Goal: Transaction & Acquisition: Purchase product/service

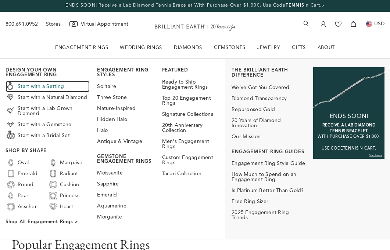
click at [56, 87] on link "Start with a Setting" at bounding box center [48, 86] width 84 height 11
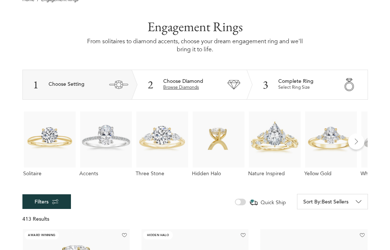
scroll to position [69, 0]
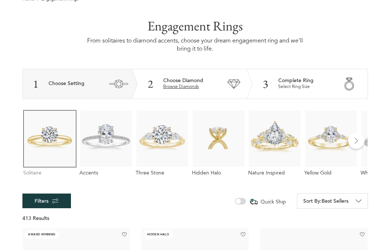
click at [36, 148] on img at bounding box center [49, 139] width 53 height 58
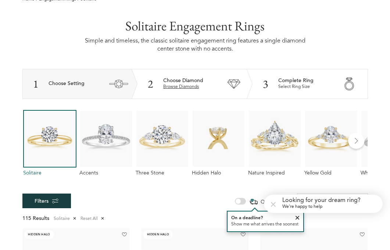
click at [273, 205] on icon at bounding box center [272, 204] width 9 height 12
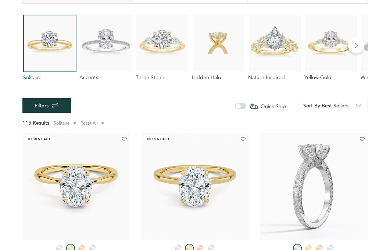
scroll to position [165, 0]
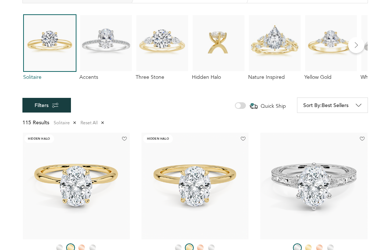
click at [246, 107] on label "Quick Ship" at bounding box center [265, 105] width 39 height 7
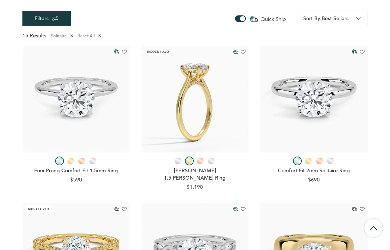
scroll to position [250, 0]
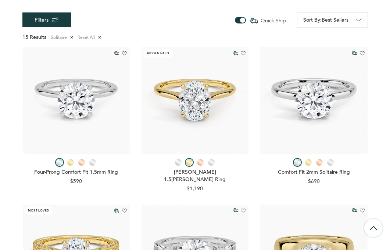
click at [196, 187] on span "$1,190" at bounding box center [195, 189] width 16 height 5
click at [193, 187] on span "$1,190" at bounding box center [195, 189] width 16 height 5
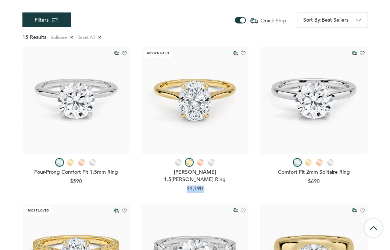
click at [193, 187] on span "$1,190" at bounding box center [195, 189] width 16 height 5
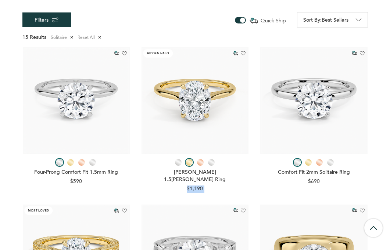
click at [209, 186] on span "$1,190" at bounding box center [194, 189] width 107 height 7
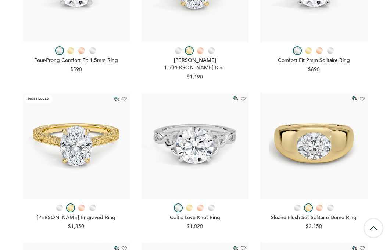
scroll to position [282, 0]
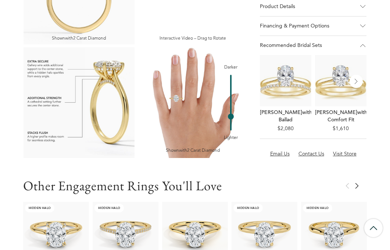
scroll to position [580, 0]
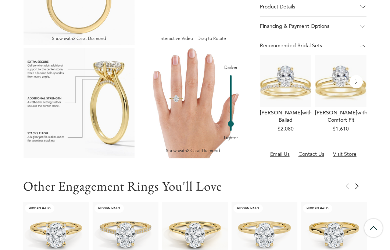
drag, startPoint x: 231, startPoint y: 105, endPoint x: 235, endPoint y: 111, distance: 8.2
click at [235, 111] on div "Darker Lighter" at bounding box center [231, 103] width 14 height 76
click at [174, 85] on img at bounding box center [192, 103] width 111 height 111
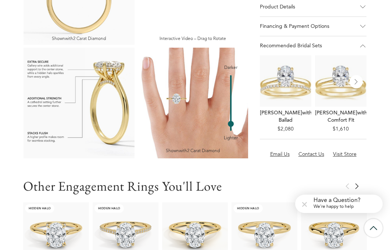
click at [177, 89] on img at bounding box center [201, 105] width 166 height 166
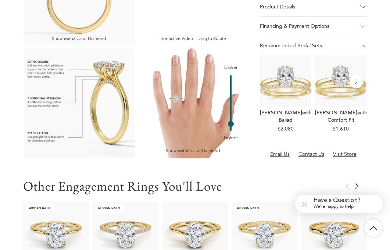
click at [177, 89] on img at bounding box center [192, 103] width 111 height 111
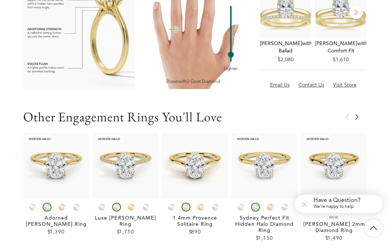
scroll to position [653, 0]
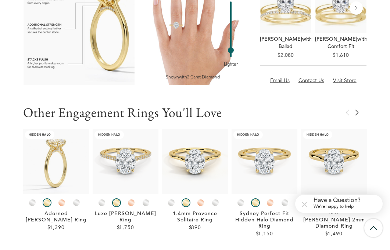
click at [59, 160] on img at bounding box center [56, 162] width 66 height 66
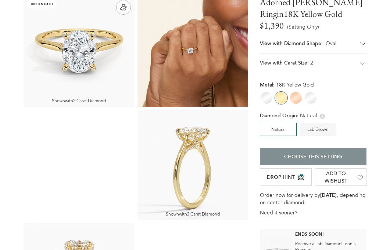
click at [325, 154] on button "CHOOSE THIS SETTING" at bounding box center [313, 157] width 107 height 18
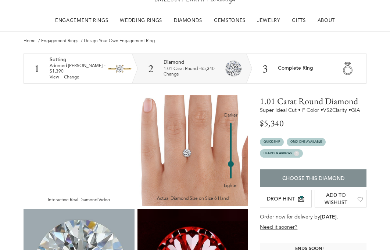
click at [335, 179] on span "CHOOSE THIS DIAMOND" at bounding box center [313, 179] width 62 height 7
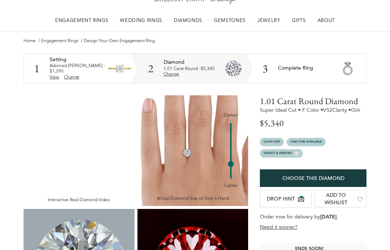
scroll to position [66, 0]
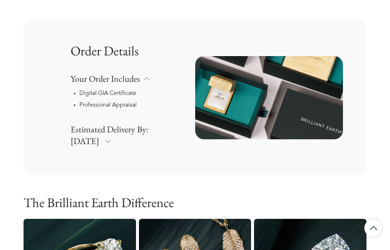
scroll to position [692, 0]
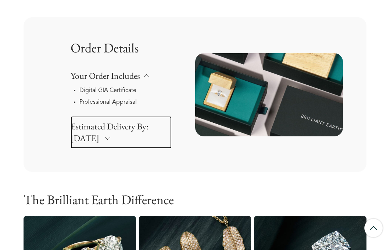
click at [104, 139] on icon at bounding box center [107, 138] width 7 height 7
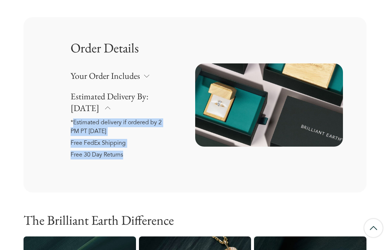
drag, startPoint x: 73, startPoint y: 123, endPoint x: 125, endPoint y: 157, distance: 62.0
click at [125, 157] on ul "*Estimated delivery if ordered by 2 PM PT today Free FedEx Shipping Free 30 Day…" at bounding box center [121, 139] width 101 height 41
click at [125, 157] on li "Free 30 Day Returns" at bounding box center [121, 155] width 101 height 9
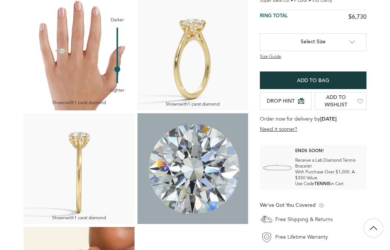
scroll to position [0, 0]
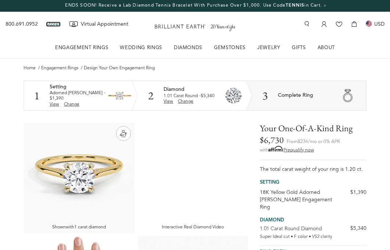
click at [51, 22] on link "Stores" at bounding box center [53, 24] width 15 height 5
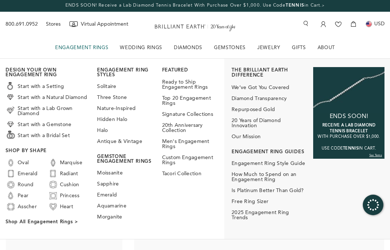
click at [79, 47] on link "ENGAGEMENT RINGS" at bounding box center [81, 48] width 60 height 20
